Goal: Task Accomplishment & Management: Use online tool/utility

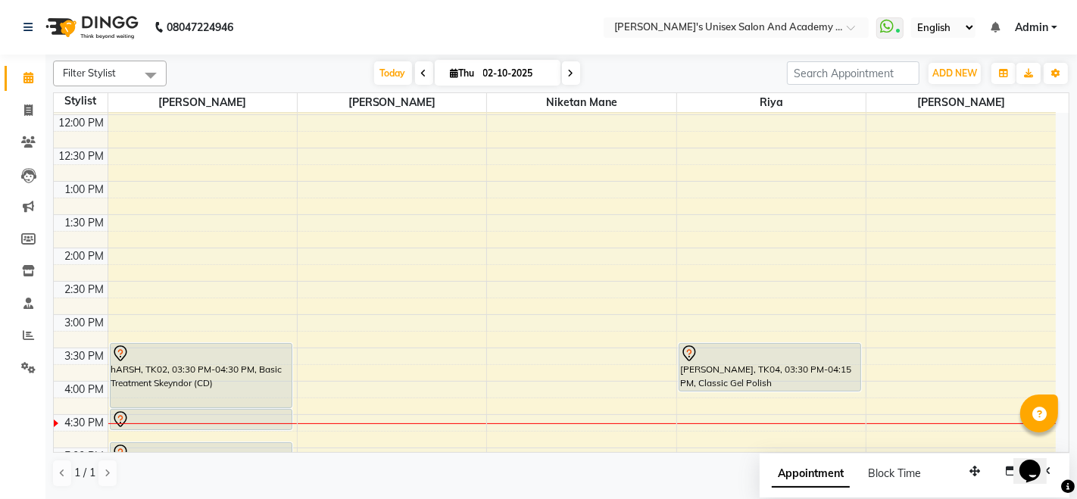
scroll to position [161, 0]
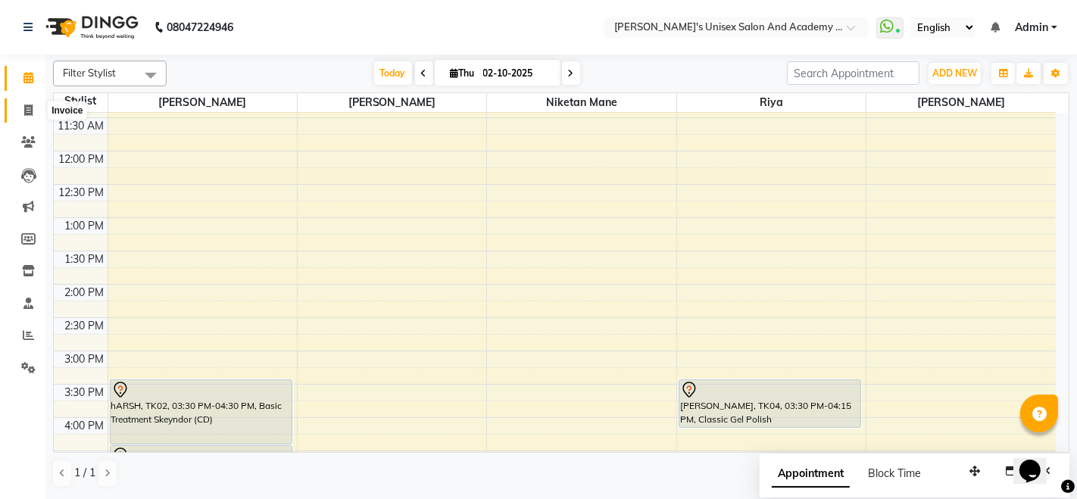
click at [22, 107] on span at bounding box center [28, 110] width 26 height 17
select select "service"
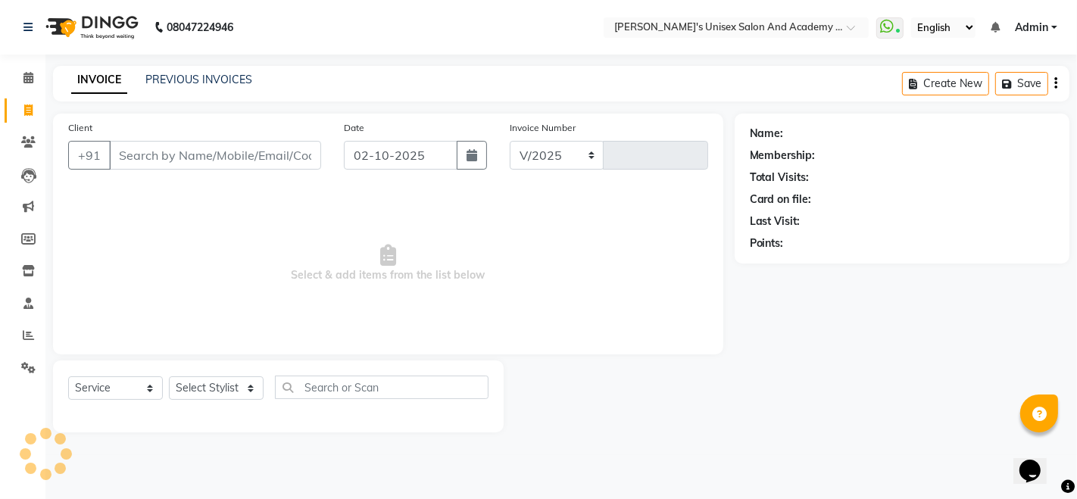
select select "665"
type input "1062"
click at [186, 157] on input "Client" at bounding box center [215, 155] width 212 height 29
click at [24, 78] on icon at bounding box center [28, 77] width 10 height 11
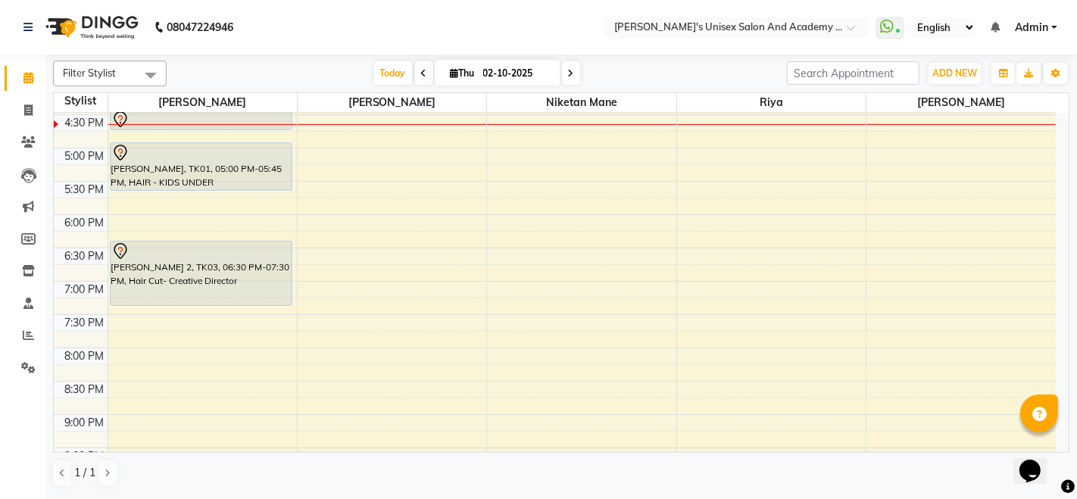
scroll to position [413, 0]
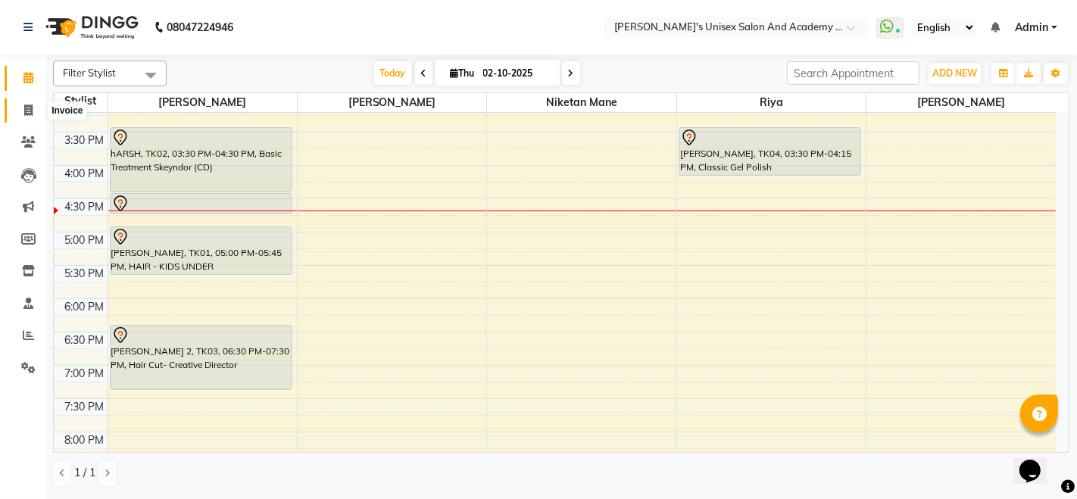
click at [24, 111] on icon at bounding box center [28, 109] width 8 height 11
select select "service"
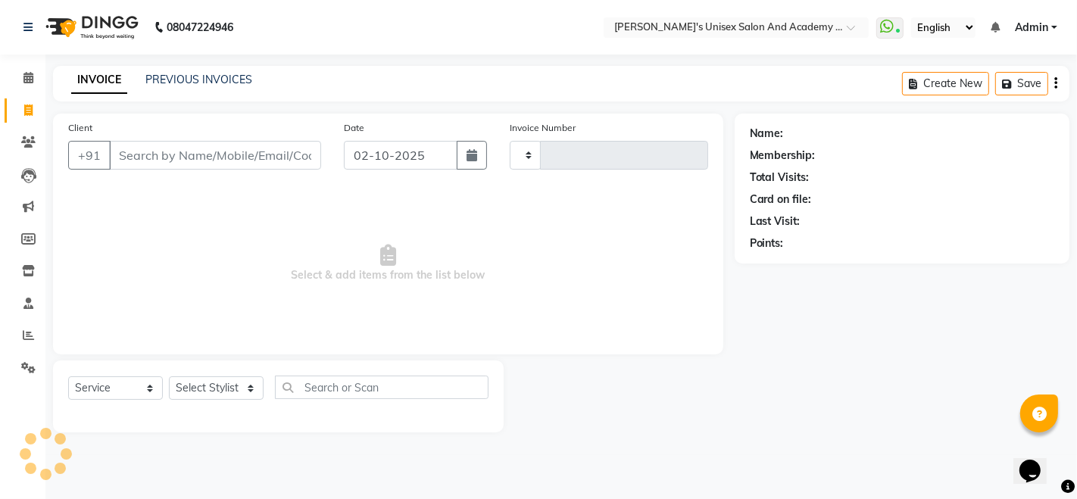
type input "1062"
select select "665"
click at [30, 79] on icon at bounding box center [28, 77] width 10 height 11
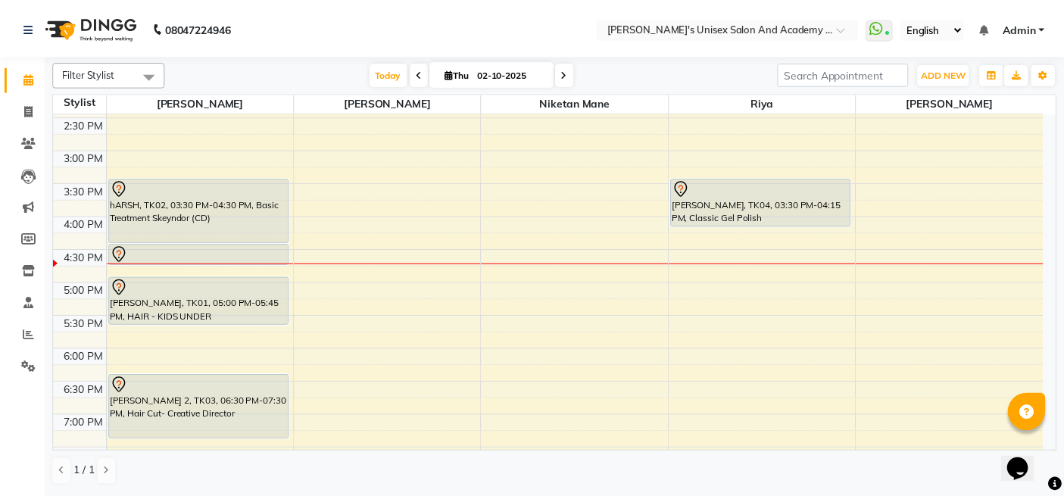
scroll to position [336, 0]
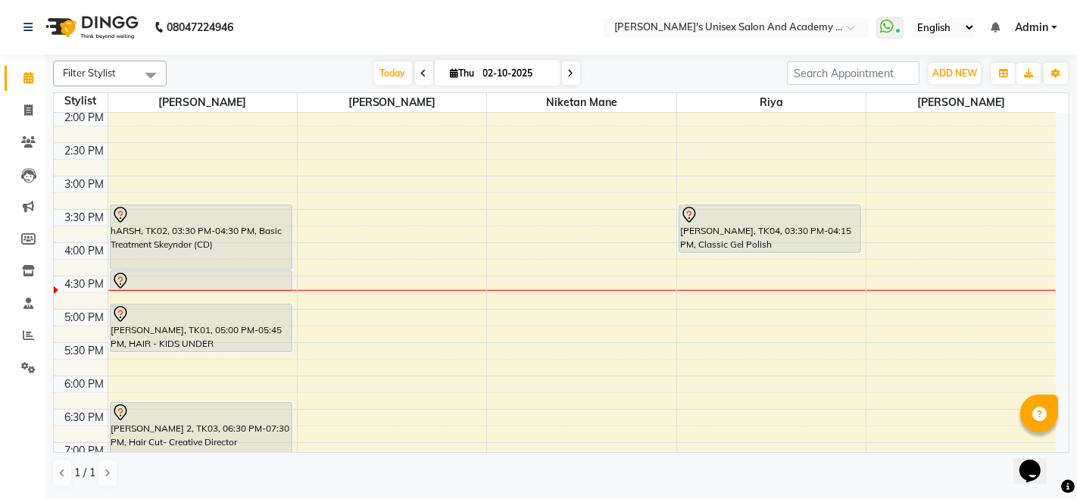
click at [234, 229] on div "hARSH, TK02, 03:30 PM-04:30 PM, Basic Treatment Skeyndor (CD)" at bounding box center [201, 237] width 181 height 64
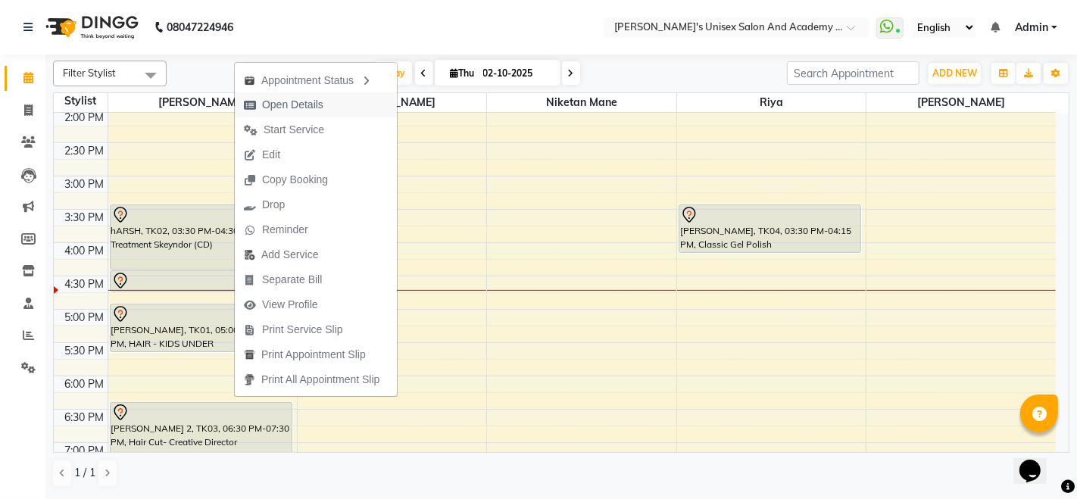
click at [329, 102] on span "Open Details" at bounding box center [284, 104] width 98 height 25
select select "7"
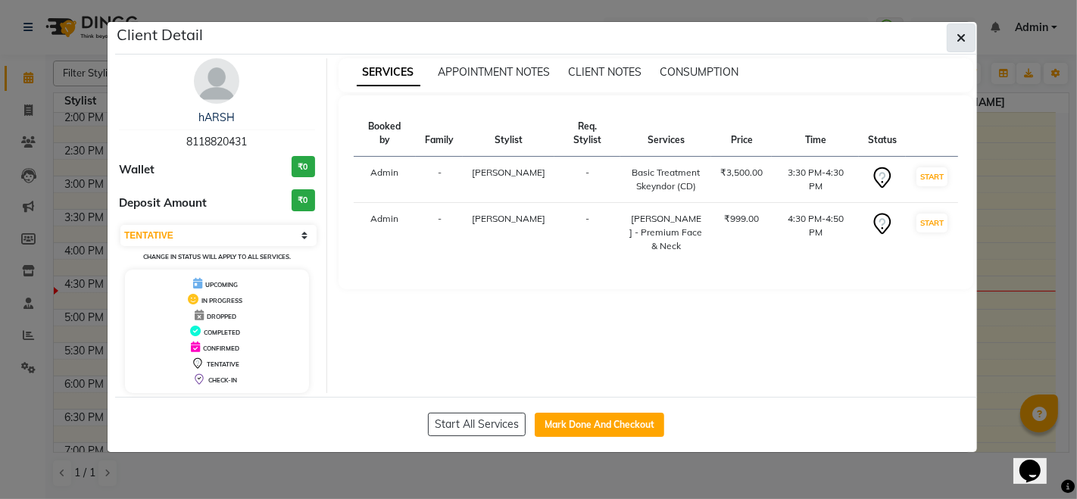
click at [959, 38] on icon "button" at bounding box center [960, 38] width 9 height 12
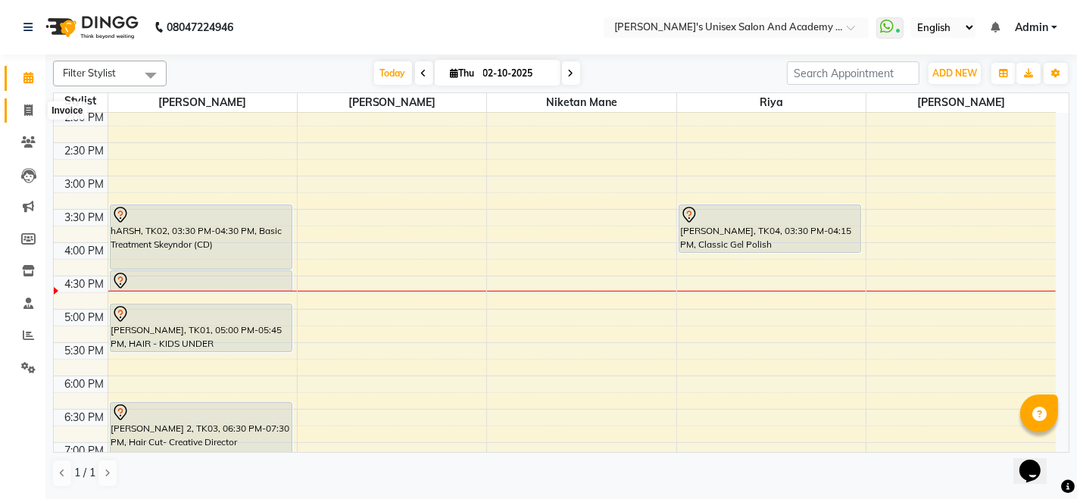
click at [21, 109] on span at bounding box center [28, 110] width 26 height 17
select select "665"
select select "service"
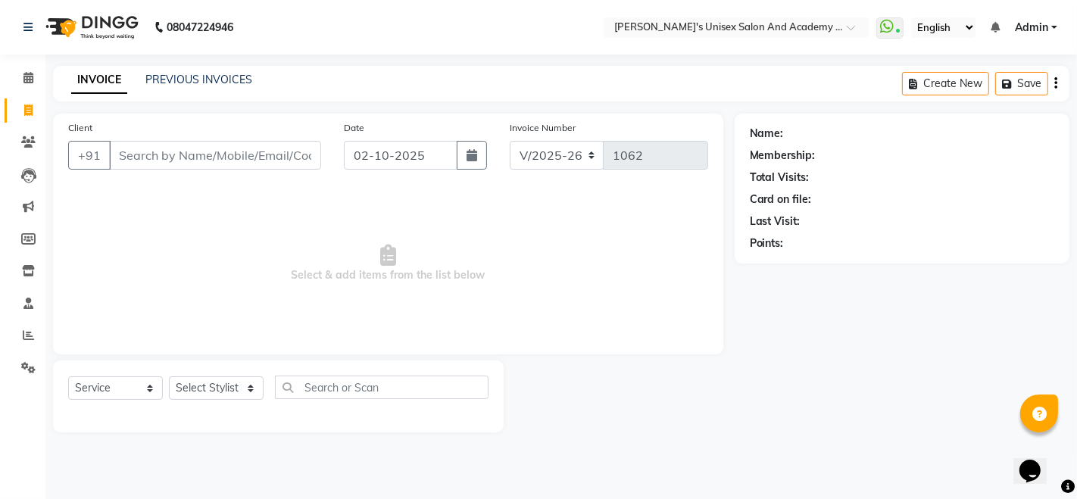
click at [159, 160] on input "Client" at bounding box center [215, 155] width 212 height 29
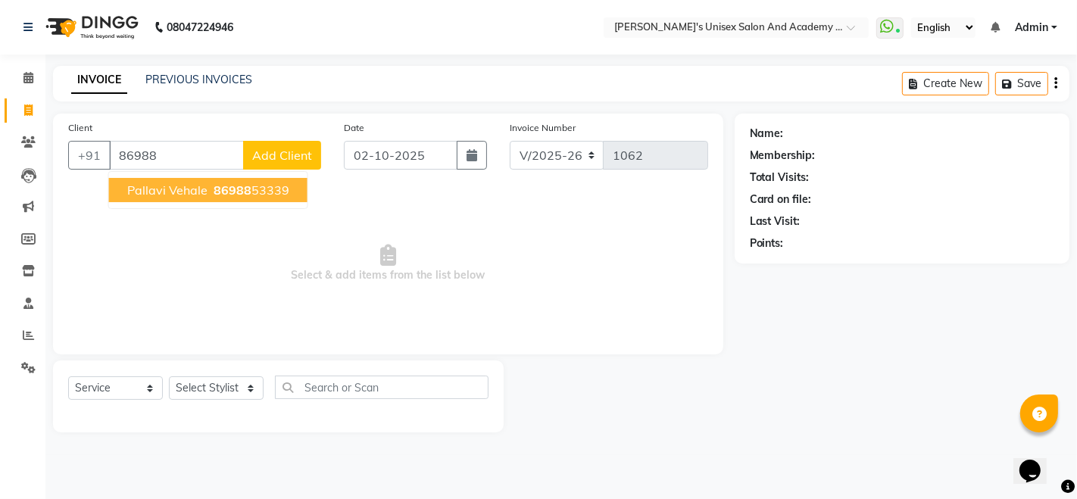
click at [218, 190] on span "86988" at bounding box center [233, 189] width 38 height 15
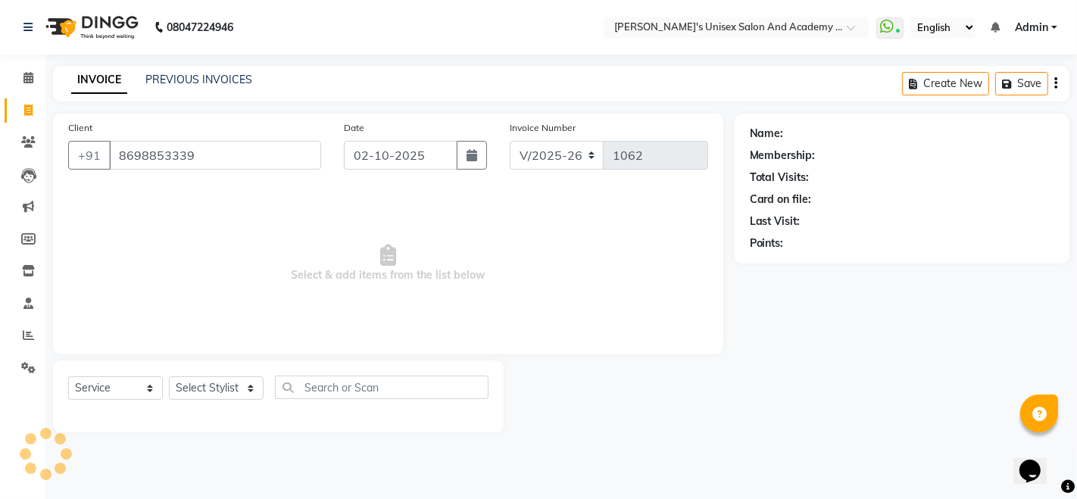
type input "8698853339"
select select "1: Object"
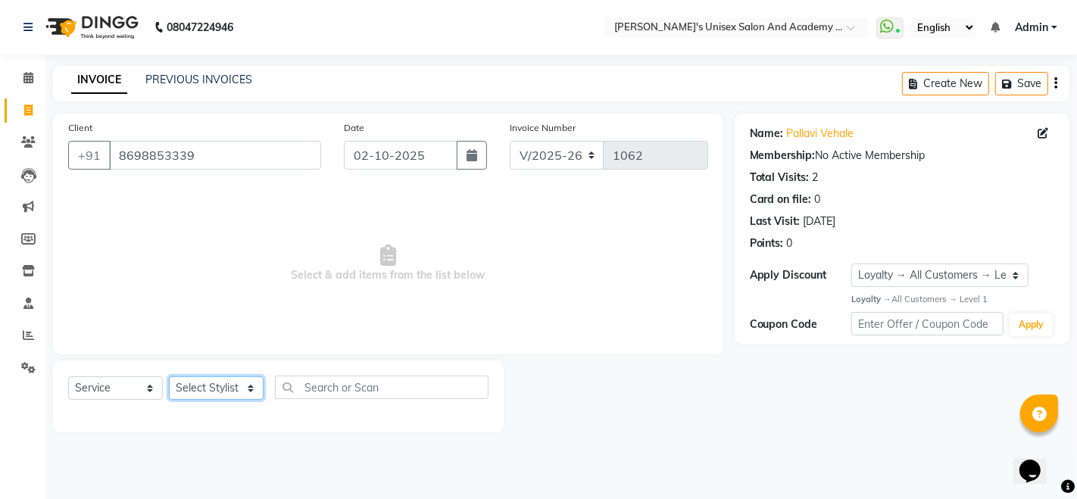
click at [248, 392] on select "Select Stylist [PERSON_NAME] Niketan Mane [PERSON_NAME] Sakshey Chandlaa [PERSO…" at bounding box center [216, 387] width 95 height 23
select select "85256"
click at [169, 376] on select "Select Stylist [PERSON_NAME] Niketan Mane [PERSON_NAME] Sakshey Chandlaa [PERSO…" at bounding box center [216, 387] width 95 height 23
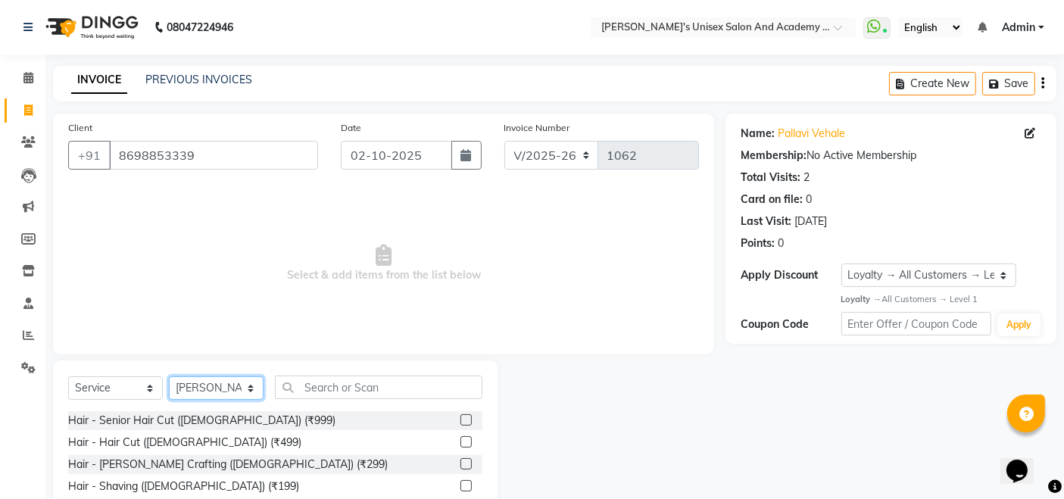
scroll to position [107, 0]
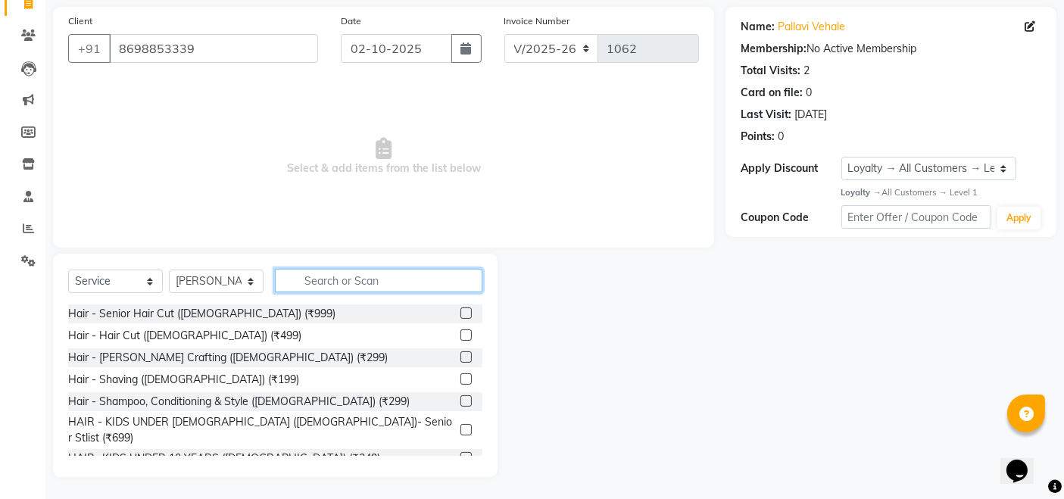
click at [357, 278] on input "text" at bounding box center [378, 280] width 207 height 23
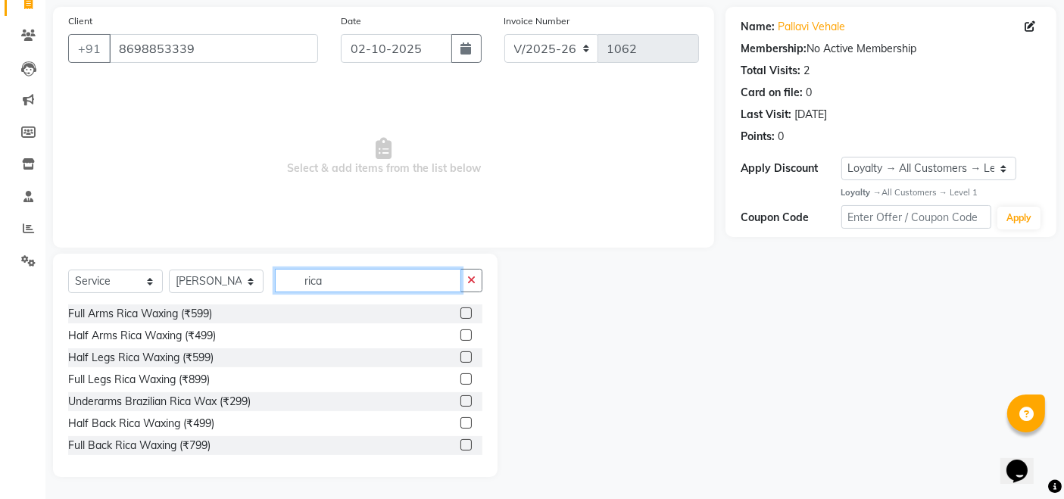
type input "rica"
click at [460, 314] on label at bounding box center [465, 312] width 11 height 11
click at [460, 314] on input "checkbox" at bounding box center [465, 314] width 10 height 10
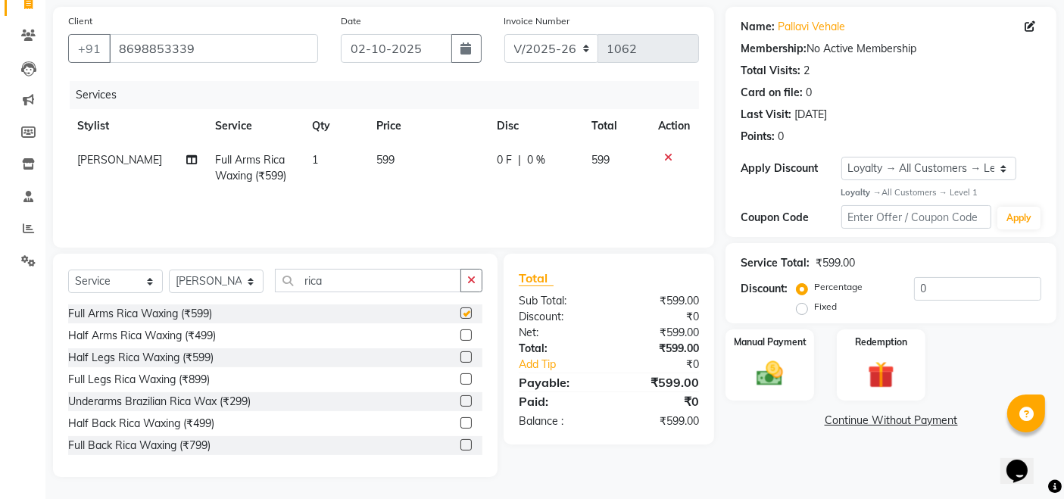
checkbox input "false"
click at [460, 376] on label at bounding box center [465, 378] width 11 height 11
click at [460, 376] on input "checkbox" at bounding box center [465, 380] width 10 height 10
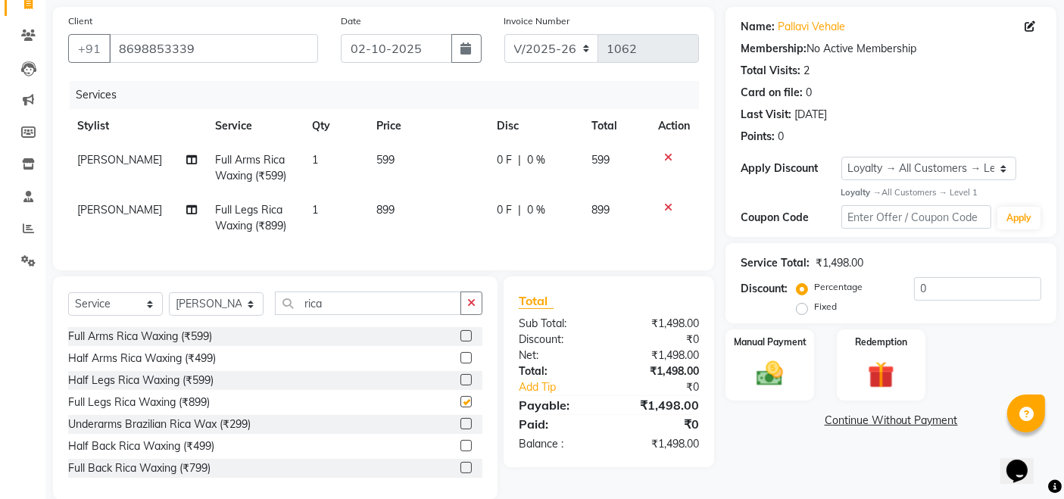
checkbox input "false"
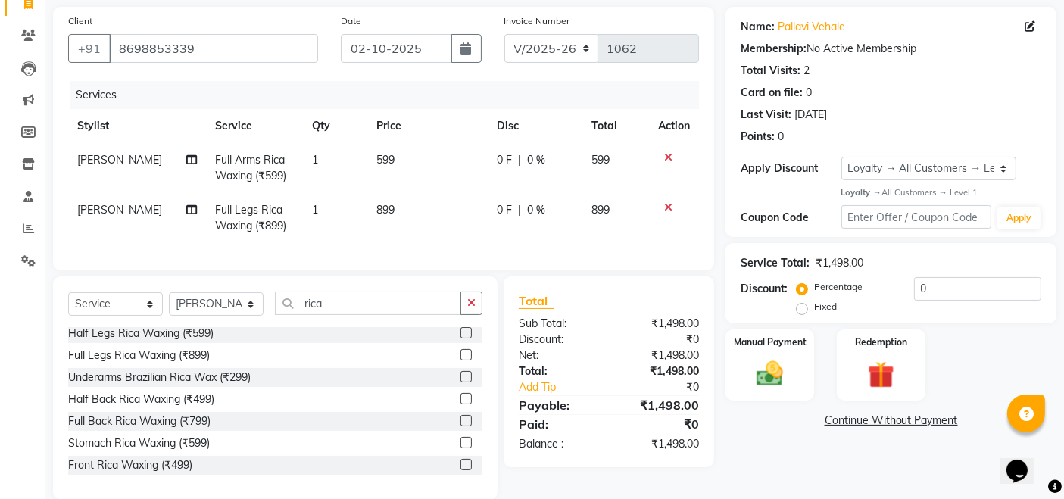
scroll to position [84, 0]
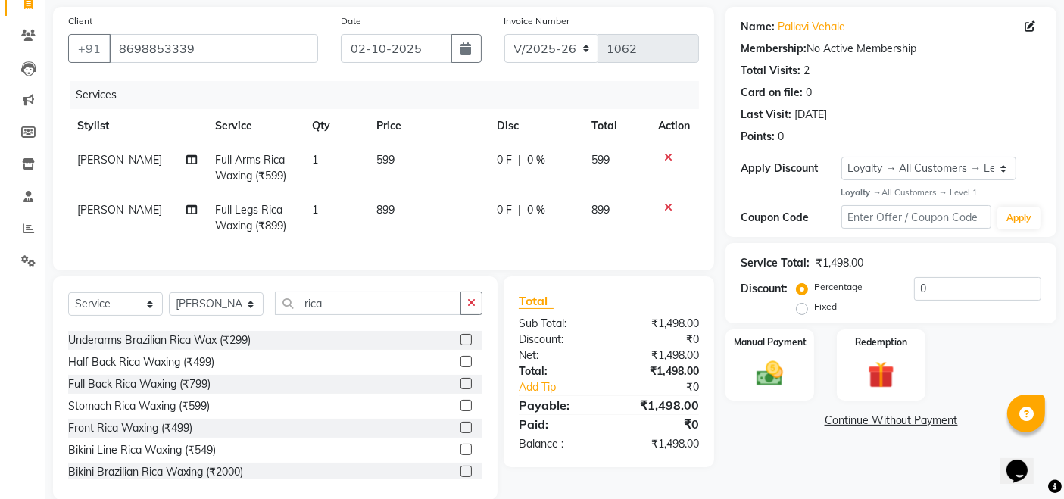
click at [460, 345] on label at bounding box center [465, 339] width 11 height 11
click at [460, 345] on input "checkbox" at bounding box center [465, 340] width 10 height 10
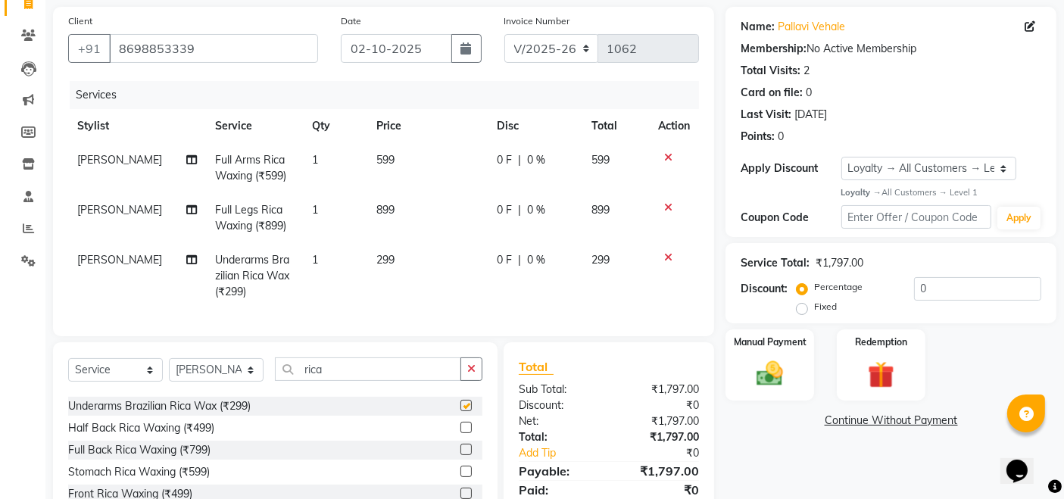
checkbox input "false"
click at [357, 381] on input "rica" at bounding box center [368, 368] width 186 height 23
type input "r"
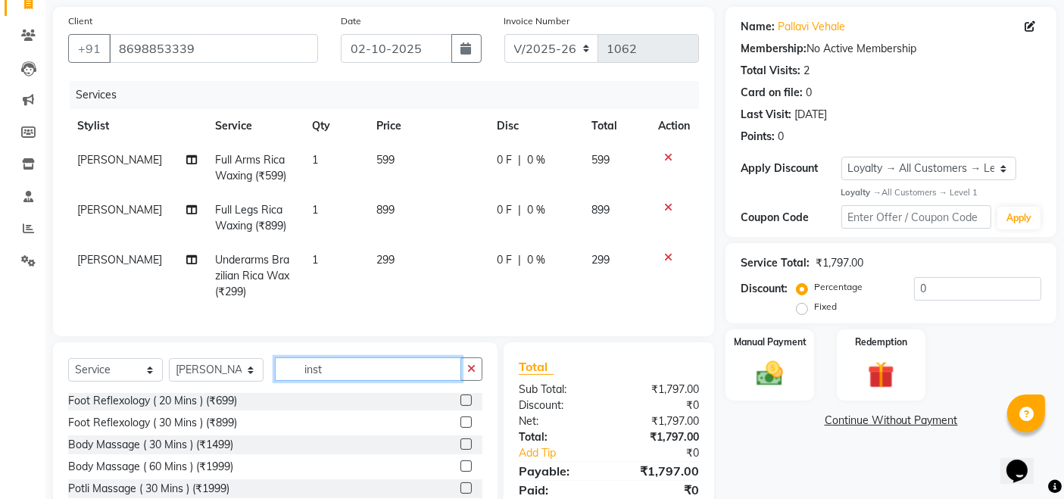
scroll to position [0, 0]
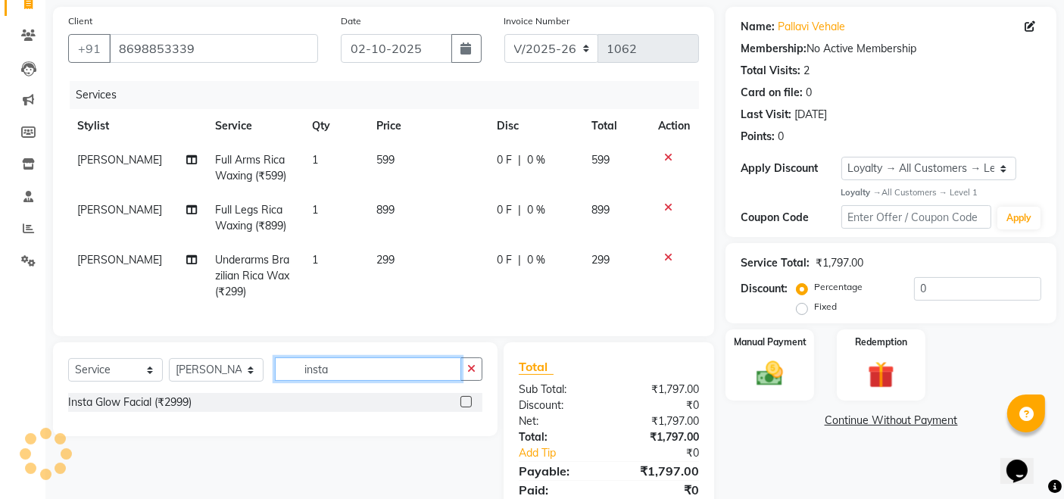
type input "insta"
click at [472, 412] on div at bounding box center [471, 402] width 22 height 19
click at [463, 407] on label at bounding box center [465, 401] width 11 height 11
click at [463, 407] on input "checkbox" at bounding box center [465, 402] width 10 height 10
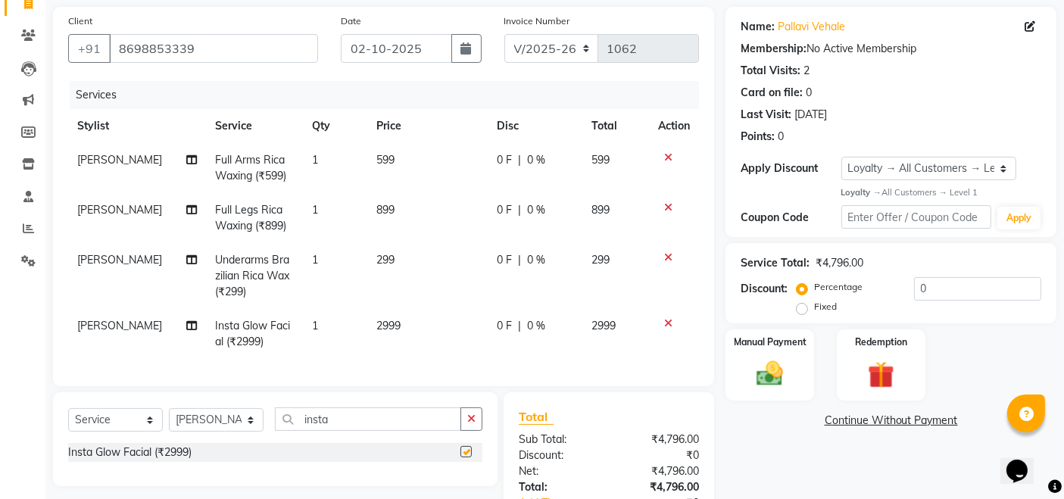
checkbox input "false"
click at [469, 424] on icon "button" at bounding box center [471, 418] width 8 height 11
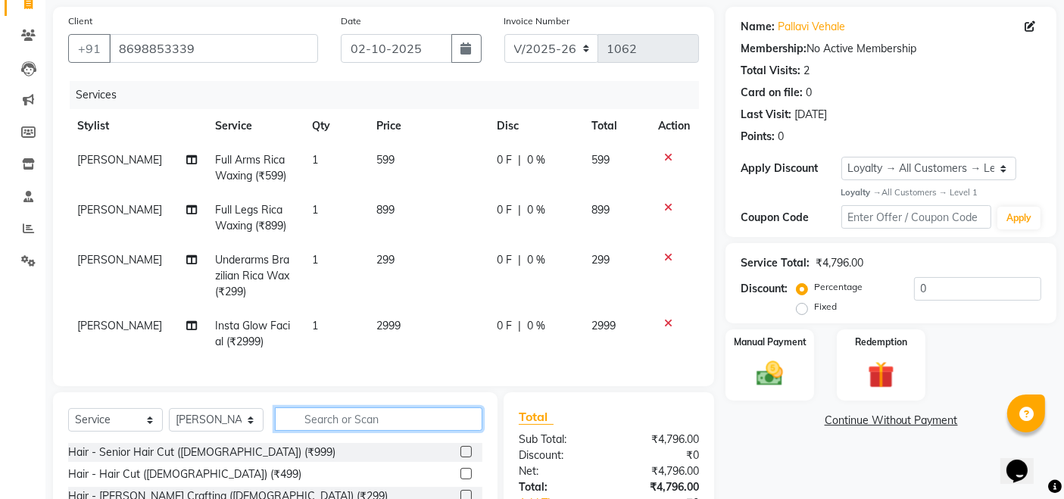
scroll to position [258, 0]
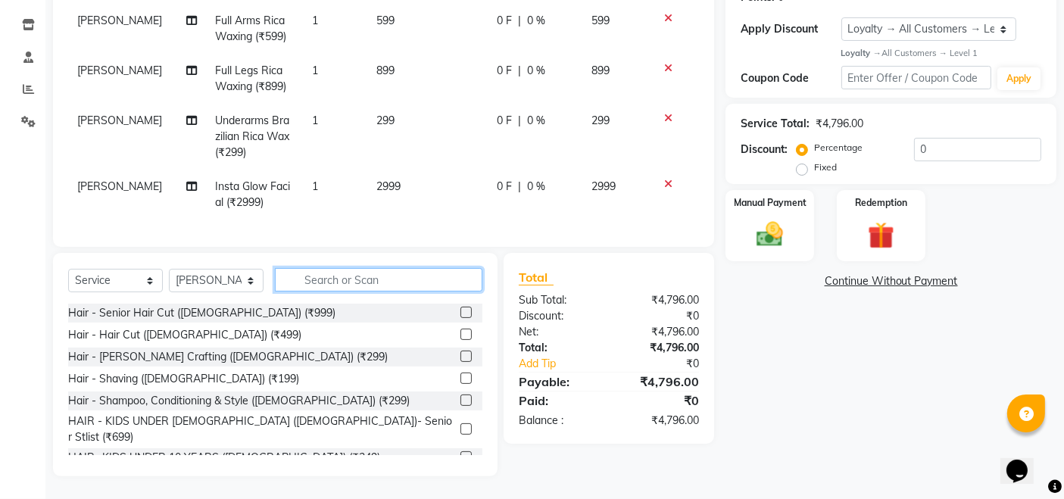
click at [391, 278] on input "text" at bounding box center [378, 279] width 207 height 23
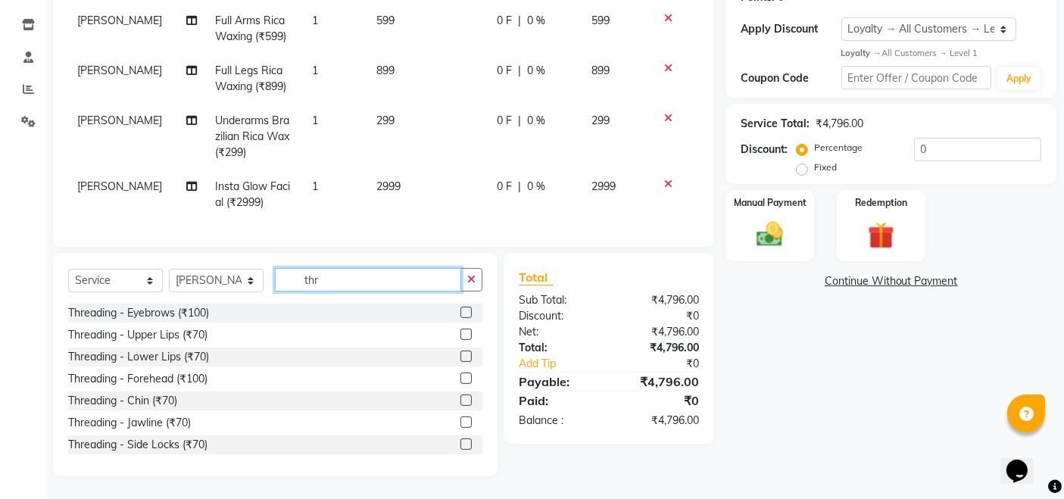
type input "thr"
click at [460, 310] on label at bounding box center [465, 312] width 11 height 11
click at [460, 310] on input "checkbox" at bounding box center [465, 313] width 10 height 10
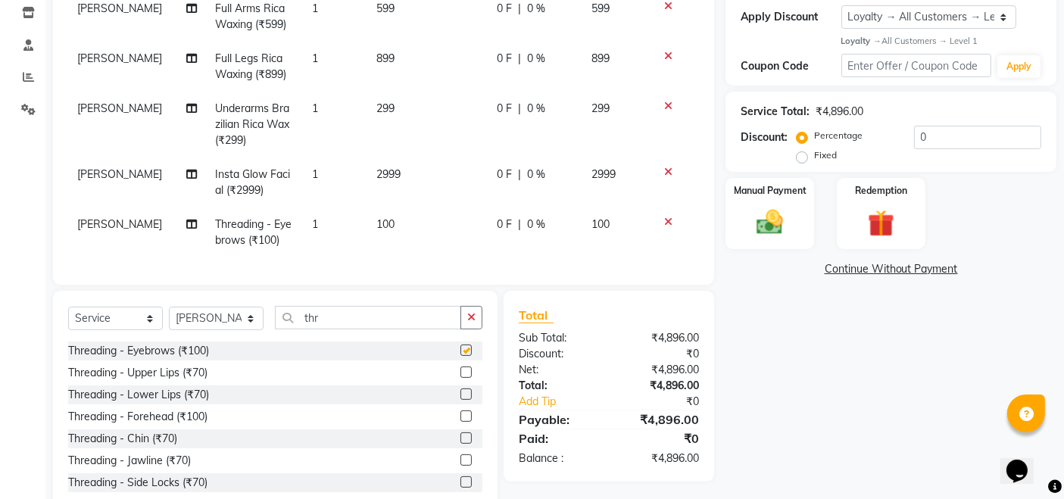
checkbox input "false"
click at [779, 238] on div "Manual Payment" at bounding box center [770, 213] width 92 height 74
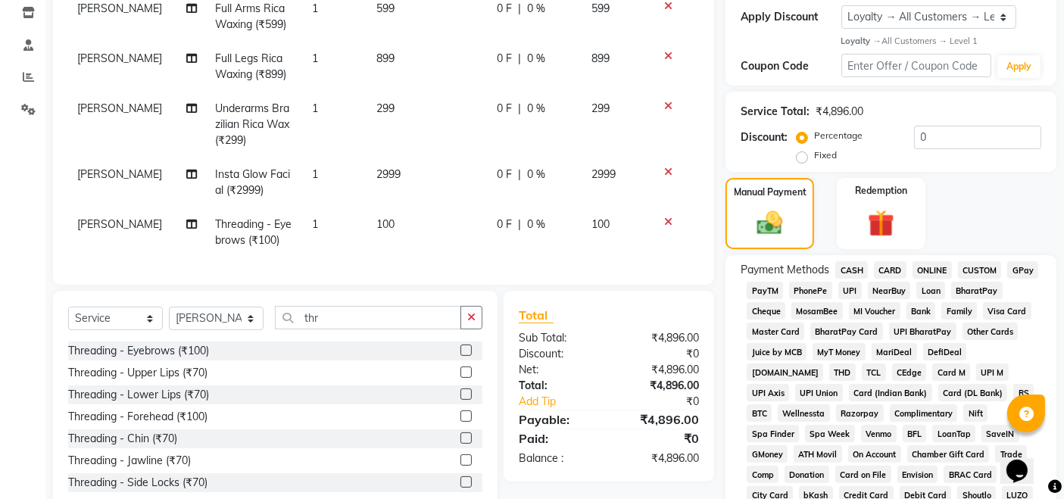
click at [843, 288] on span "UPI" at bounding box center [849, 290] width 23 height 17
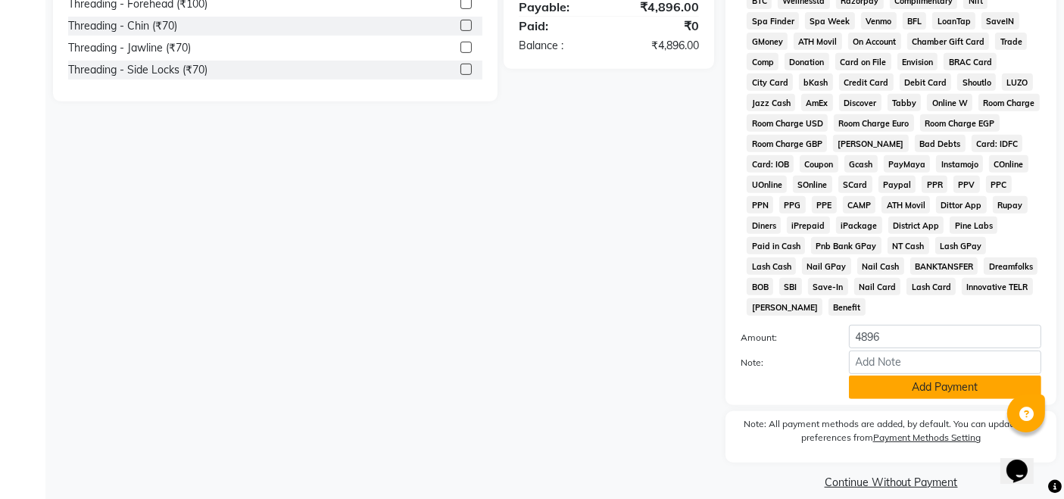
click at [943, 376] on button "Add Payment" at bounding box center [945, 387] width 192 height 23
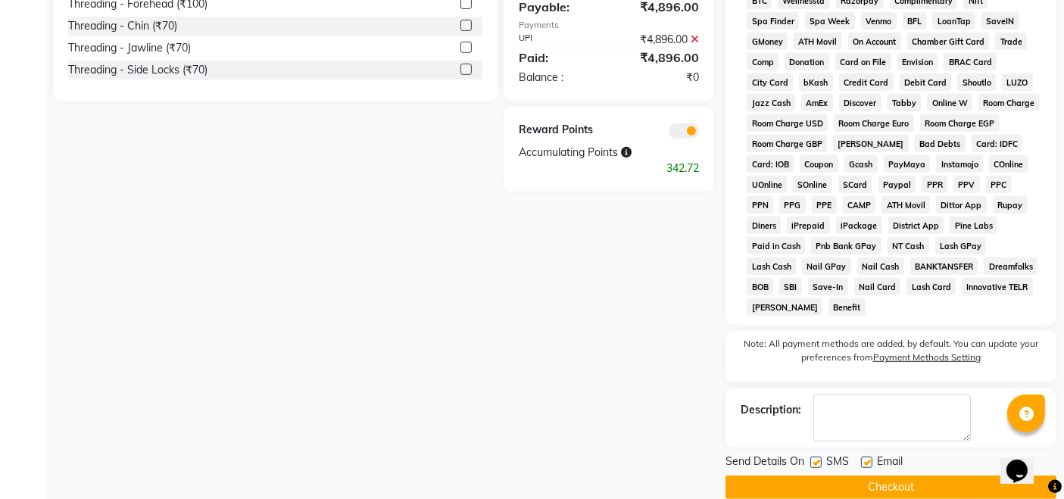
scroll to position [676, 0]
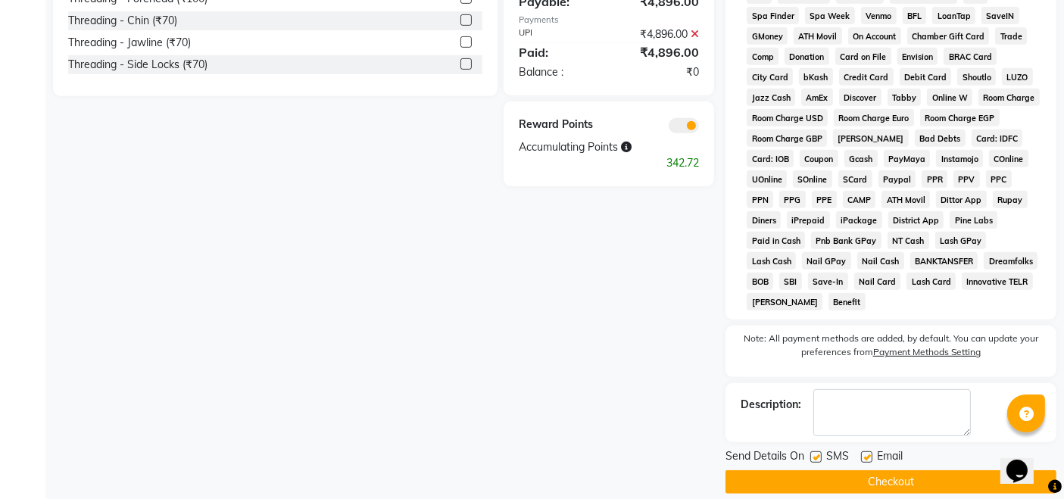
click at [902, 470] on button "Checkout" at bounding box center [890, 481] width 331 height 23
